Goal: Transaction & Acquisition: Purchase product/service

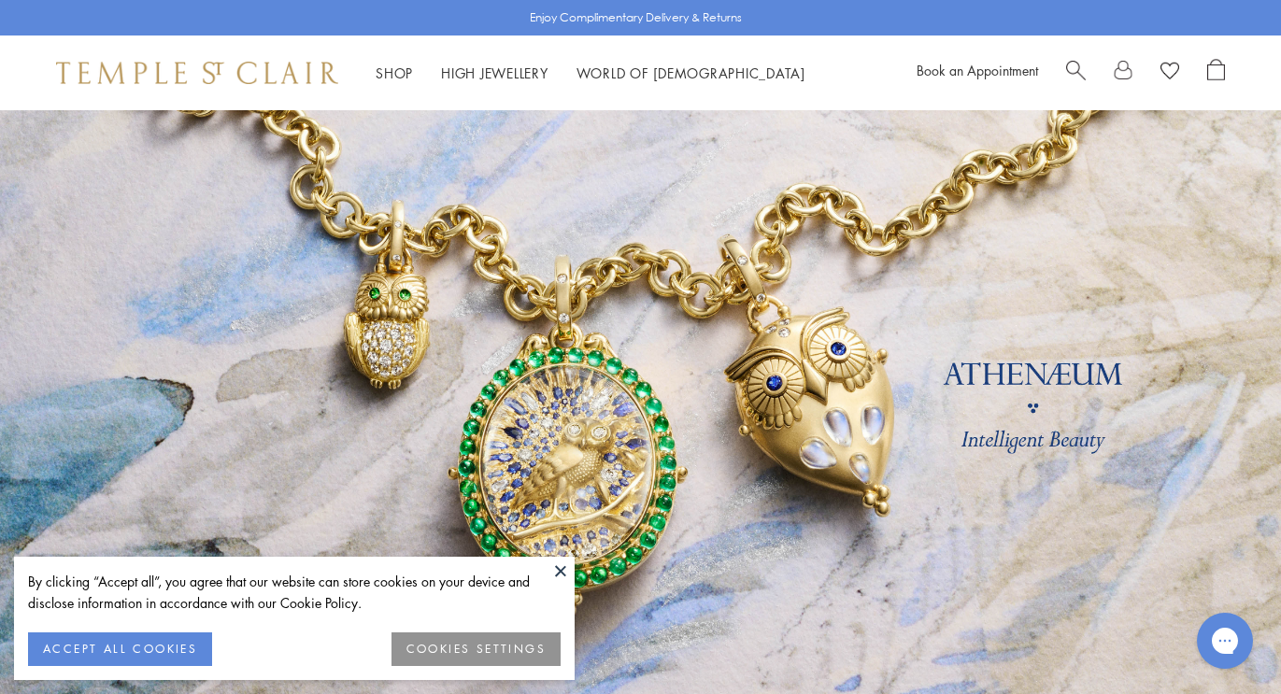
click at [563, 568] on button at bounding box center [561, 571] width 28 height 28
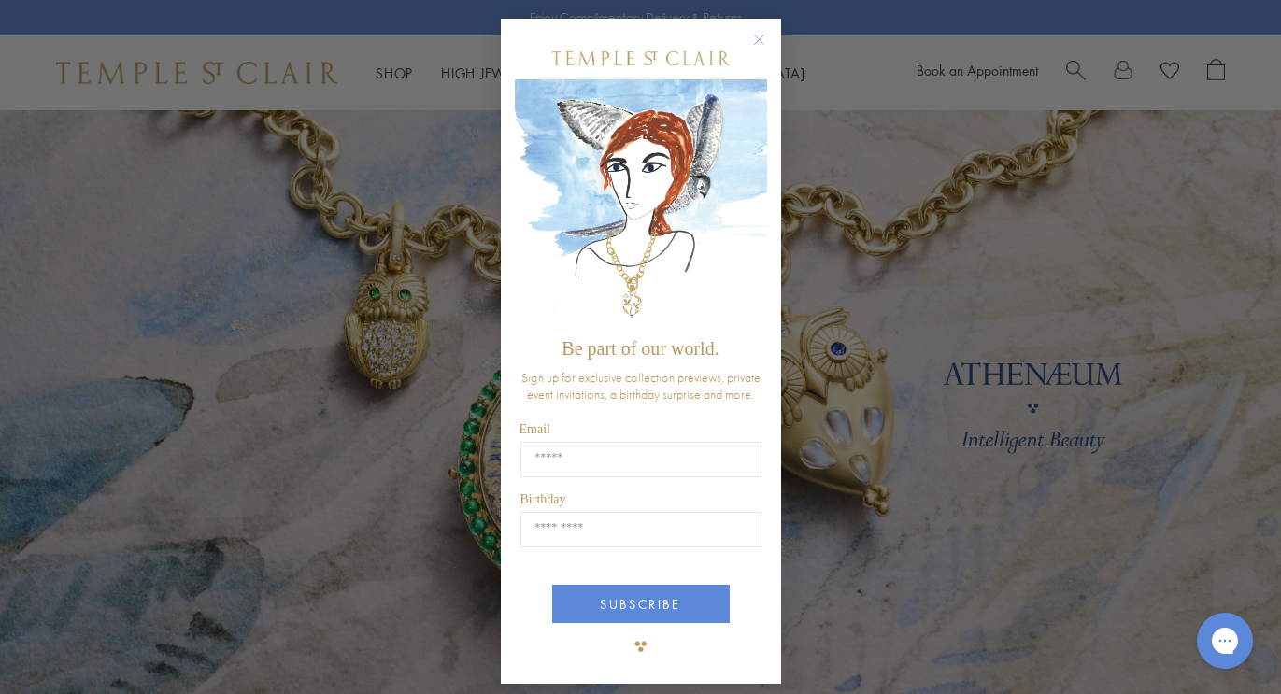
click at [763, 39] on circle "Close dialog" at bounding box center [759, 40] width 22 height 22
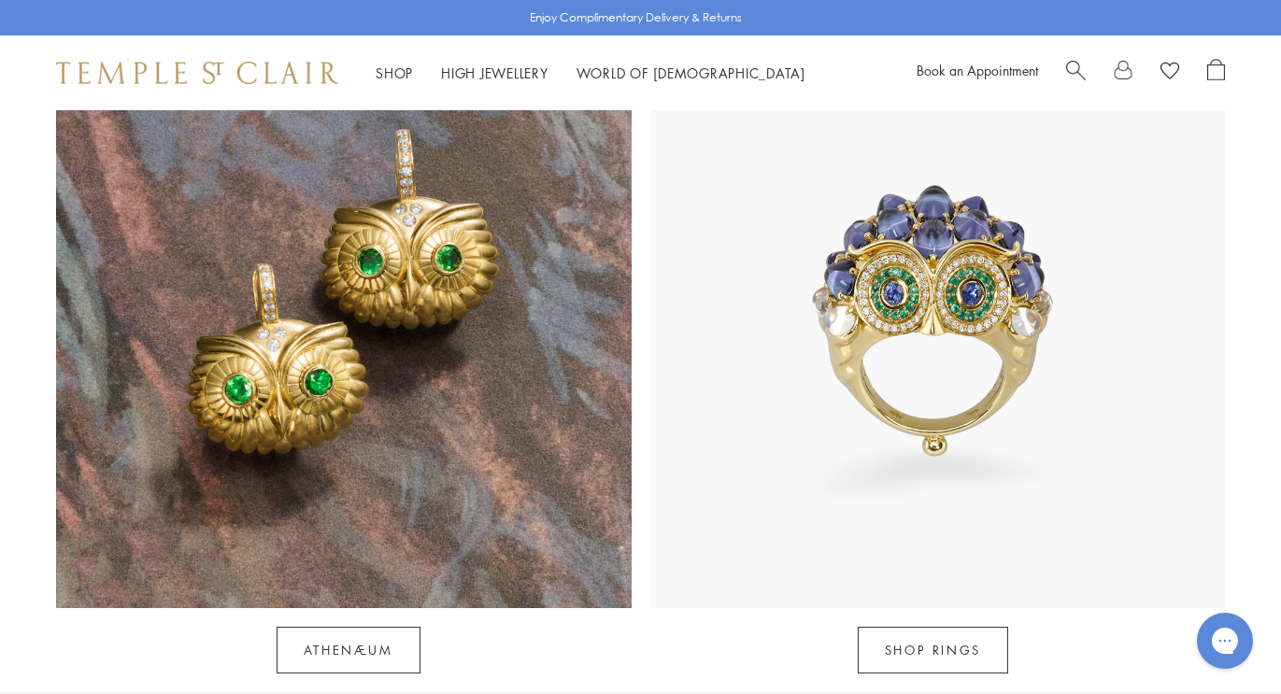
scroll to position [1640, 0]
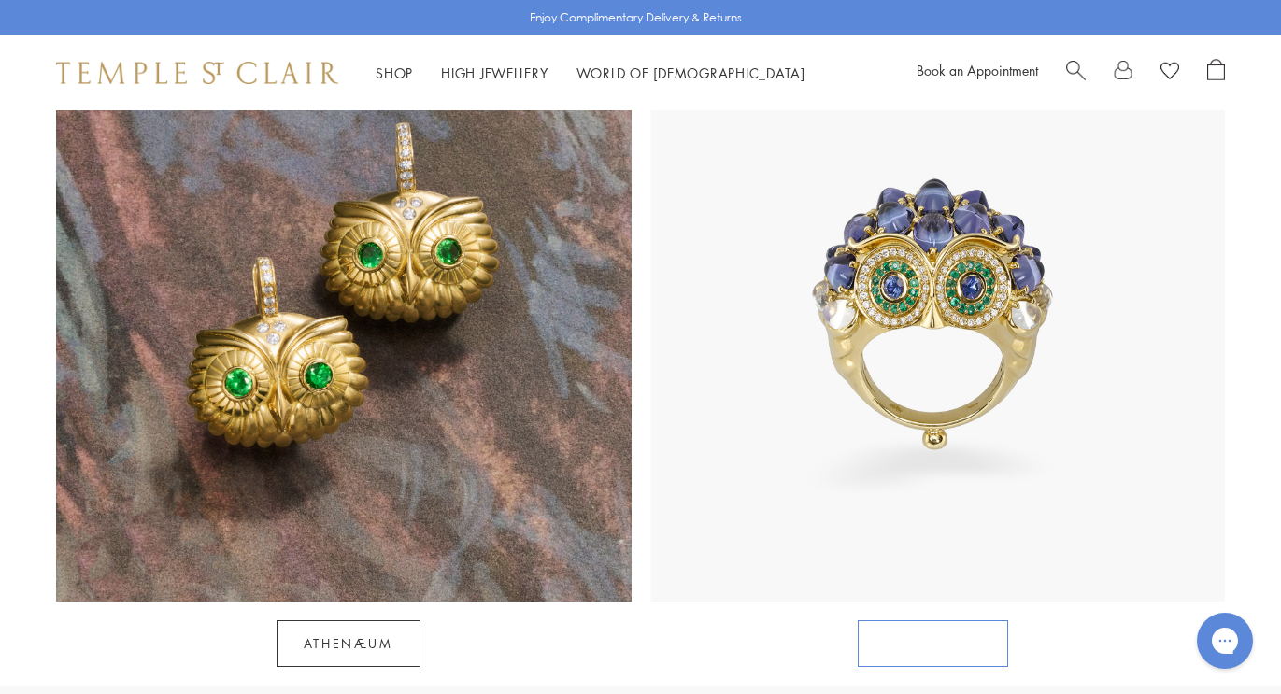
click at [958, 620] on link "SHOP RINGS" at bounding box center [933, 643] width 150 height 47
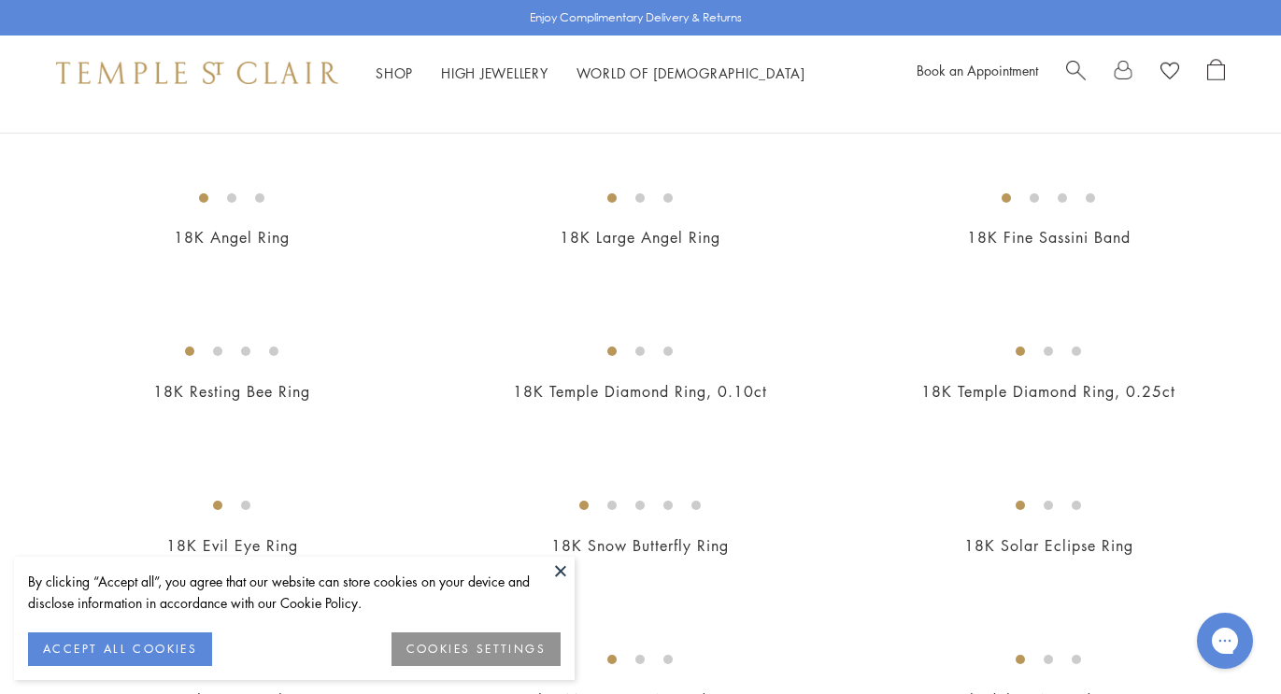
scroll to position [781, 0]
click at [0, 0] on img at bounding box center [0, 0] width 0 height 0
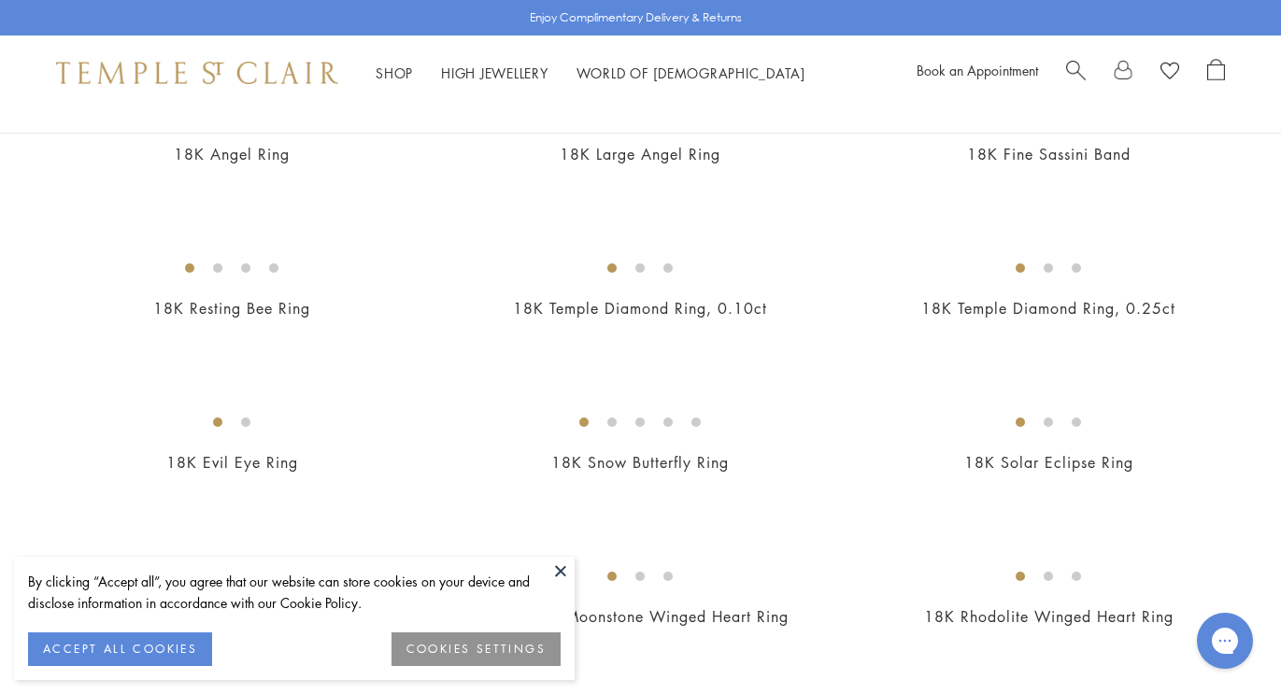
scroll to position [737, 0]
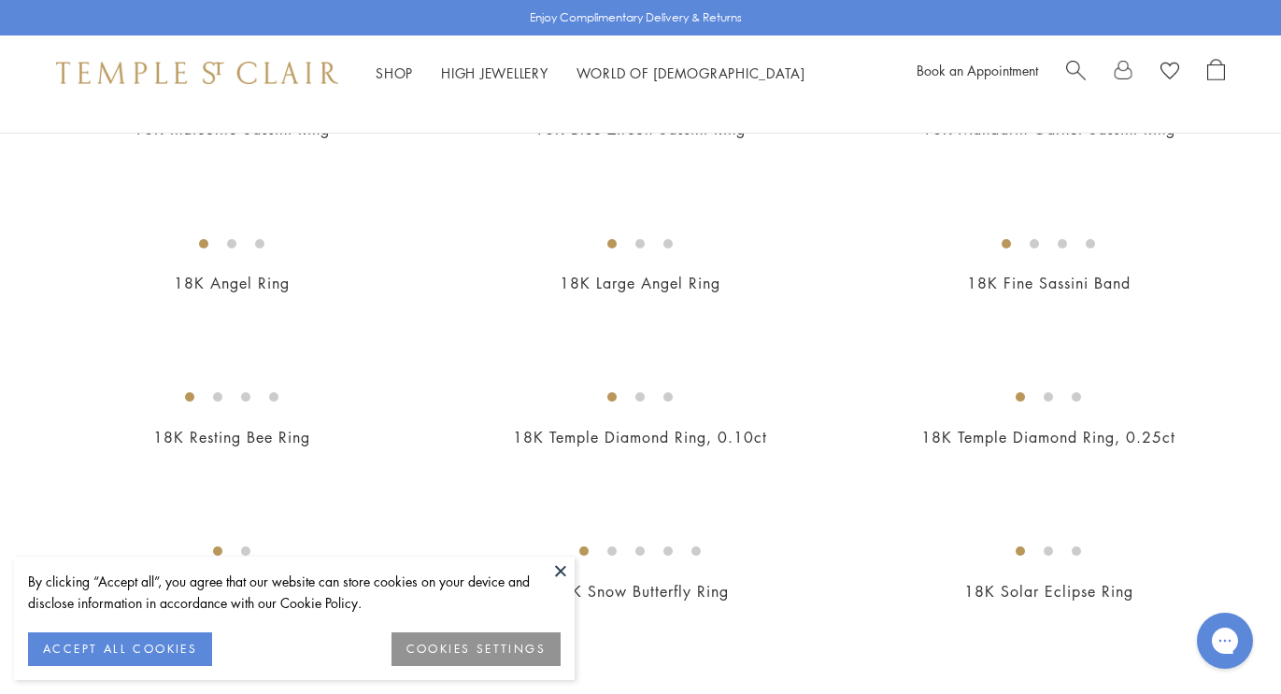
click at [0, 0] on img at bounding box center [0, 0] width 0 height 0
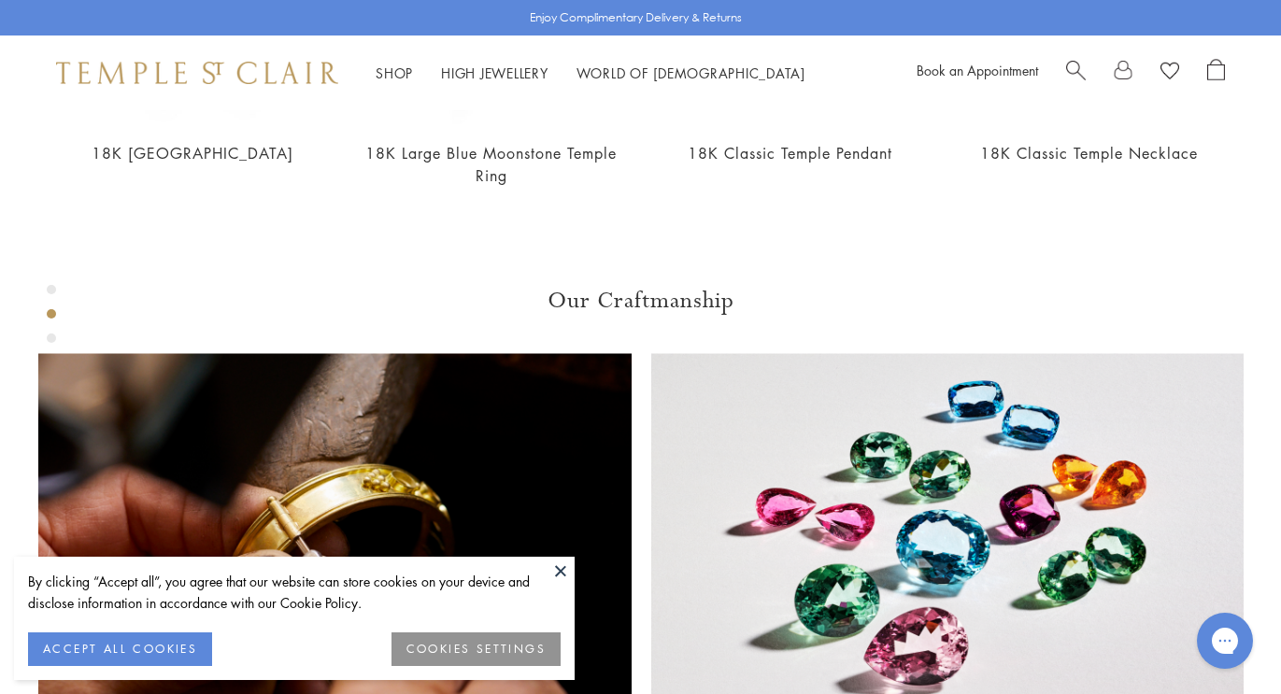
scroll to position [980, 0]
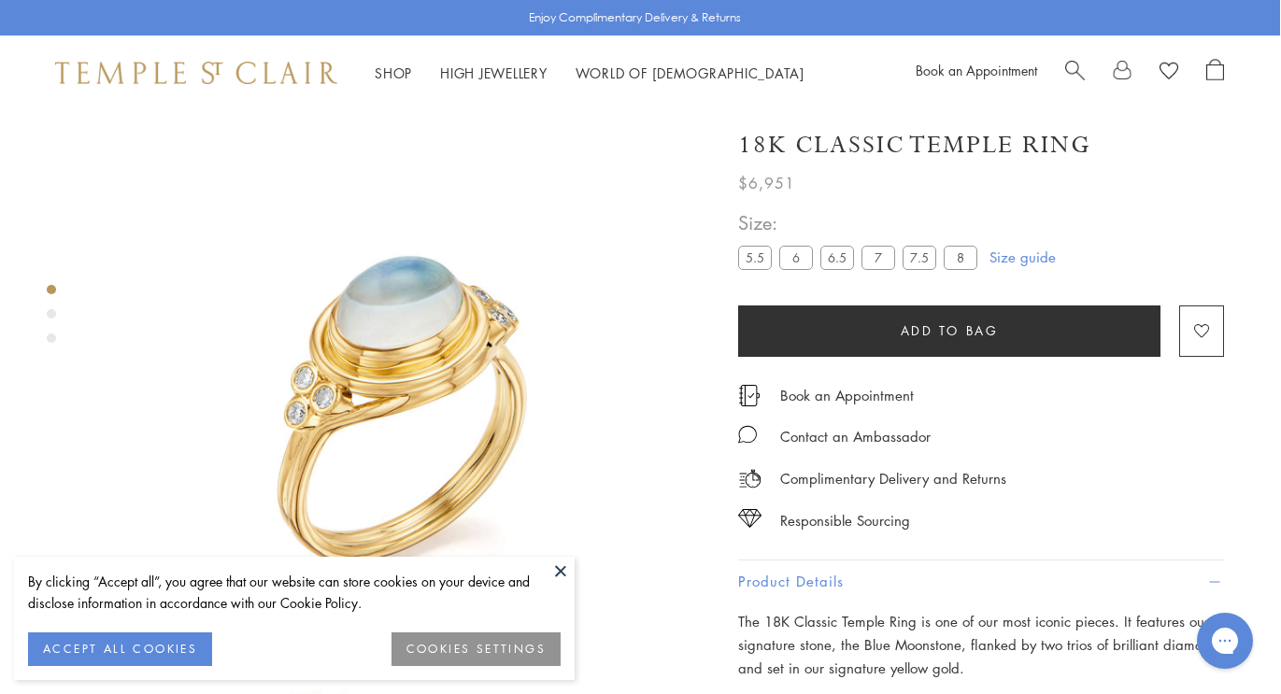
scroll to position [0, 0]
